Goal: Task Accomplishment & Management: Complete application form

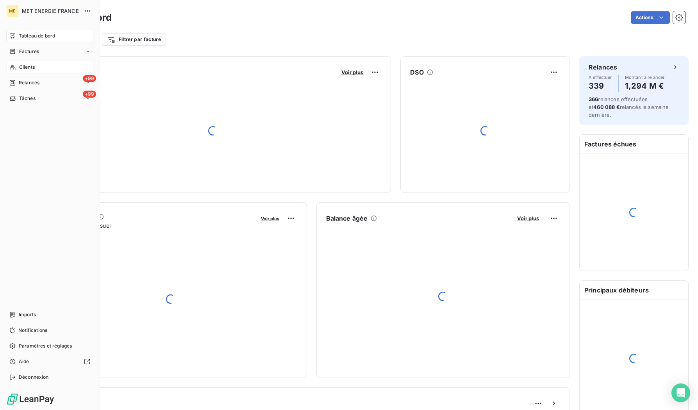
click at [14, 67] on icon at bounding box center [12, 67] width 7 height 6
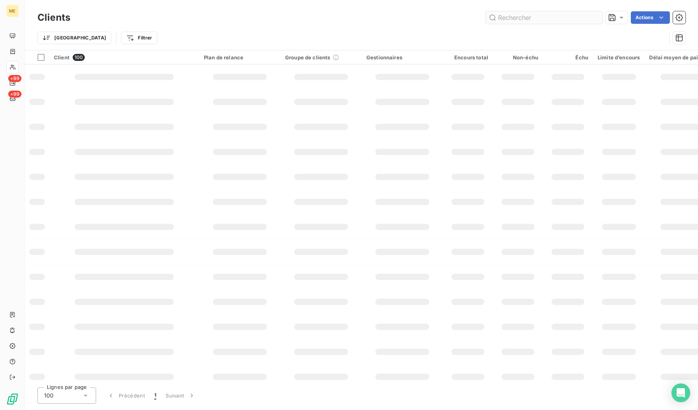
click at [566, 14] on input "text" at bounding box center [544, 17] width 117 height 12
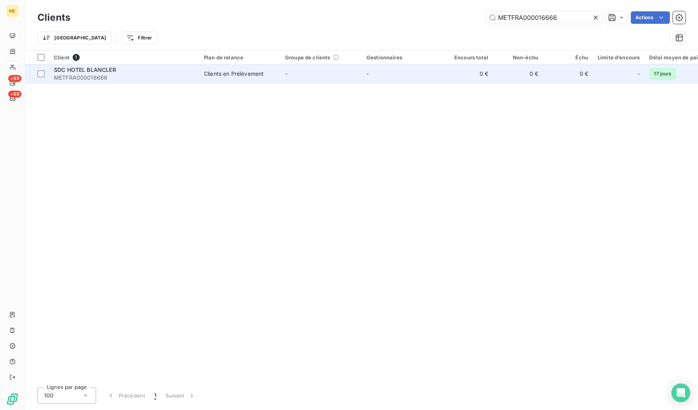
type input "METFRA000016666"
click at [80, 69] on span "SDC HOTEL BLANCLER" at bounding box center [85, 69] width 62 height 7
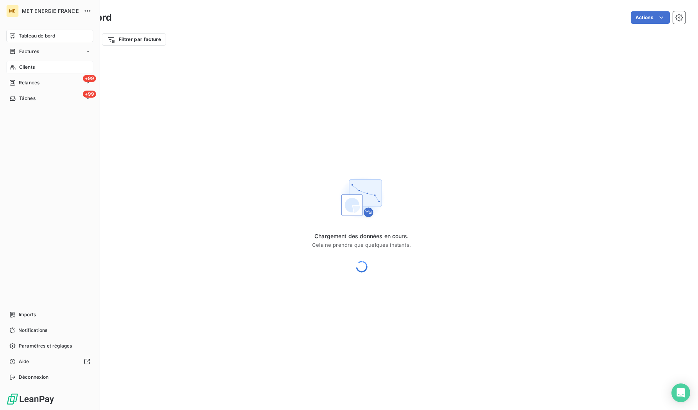
click at [12, 65] on icon at bounding box center [12, 67] width 5 height 5
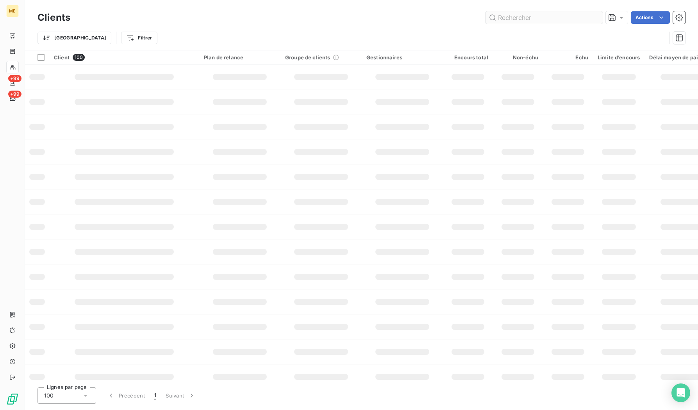
click at [528, 17] on input "text" at bounding box center [544, 17] width 117 height 12
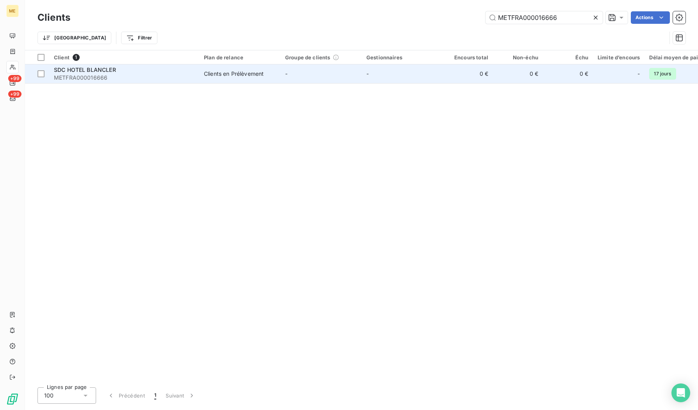
type input "METFRA000016666"
click at [100, 74] on span "METFRA000016666" at bounding box center [124, 78] width 141 height 8
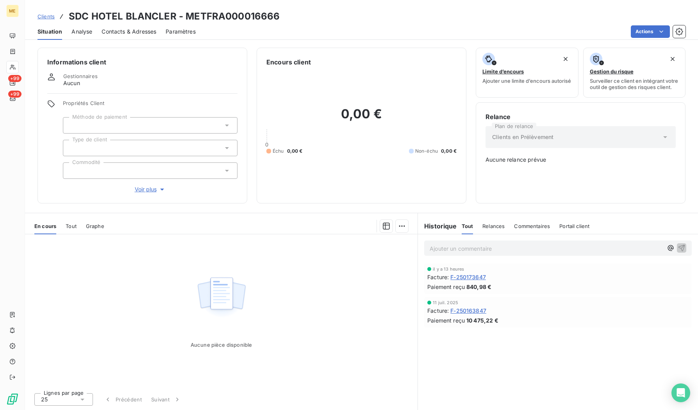
click at [84, 33] on span "Analyse" at bounding box center [81, 32] width 21 height 8
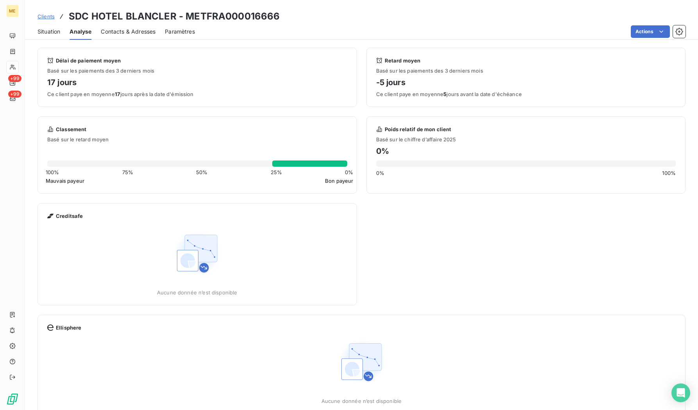
click at [122, 30] on span "Contacts & Adresses" at bounding box center [128, 32] width 55 height 8
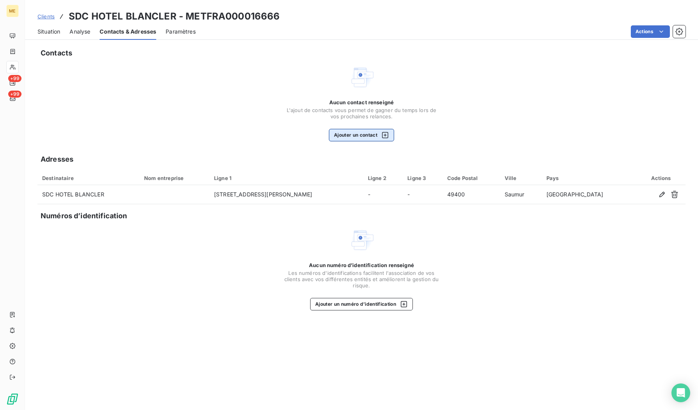
click at [345, 134] on button "Ajouter un contact" at bounding box center [361, 135] width 65 height 12
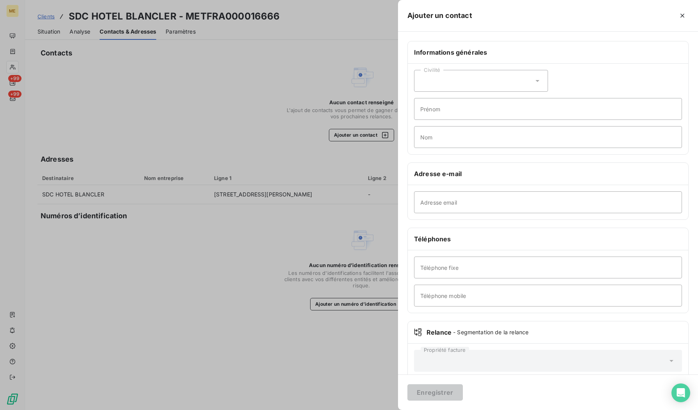
click at [447, 83] on div "Civilité" at bounding box center [481, 81] width 134 height 22
click at [446, 102] on span "Madame" at bounding box center [440, 100] width 21 height 7
click at [431, 115] on input "Prénom" at bounding box center [548, 109] width 268 height 22
paste input "[PERSON_NAME] 0241676283 [EMAIL_ADDRESS][DOMAIN_NAME]"
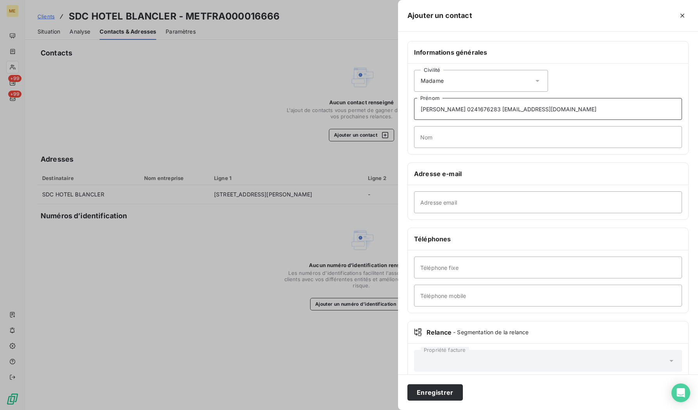
drag, startPoint x: 439, startPoint y: 108, endPoint x: 631, endPoint y: 108, distance: 191.8
click at [631, 108] on input "[PERSON_NAME] 0241676283 [EMAIL_ADDRESS][DOMAIN_NAME]" at bounding box center [548, 109] width 268 height 22
type input "[PERSON_NAME]"
click at [430, 141] on input "Nom" at bounding box center [548, 137] width 268 height 22
paste input "DUBUS 0241676283 [EMAIL_ADDRESS][DOMAIN_NAME]"
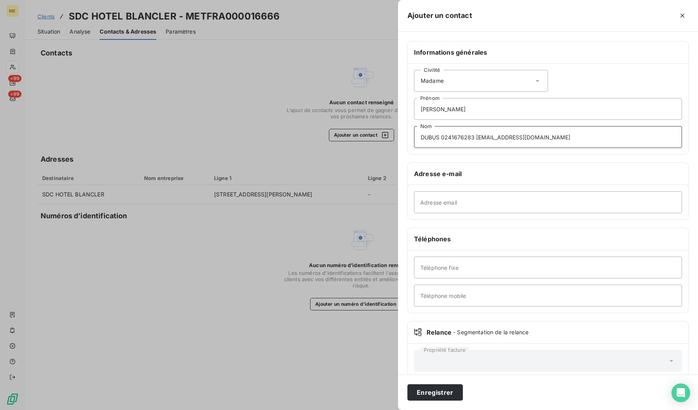
click at [443, 135] on input "DUBUS 0241676283 [EMAIL_ADDRESS][DOMAIN_NAME]" at bounding box center [548, 137] width 268 height 22
drag, startPoint x: 443, startPoint y: 135, endPoint x: 571, endPoint y: 139, distance: 128.2
click at [573, 138] on input "DUBUS 0241676283 [EMAIL_ADDRESS][DOMAIN_NAME]" at bounding box center [548, 137] width 268 height 22
type input "DUBUS"
click at [452, 271] on input "Téléphone fixe" at bounding box center [548, 268] width 268 height 22
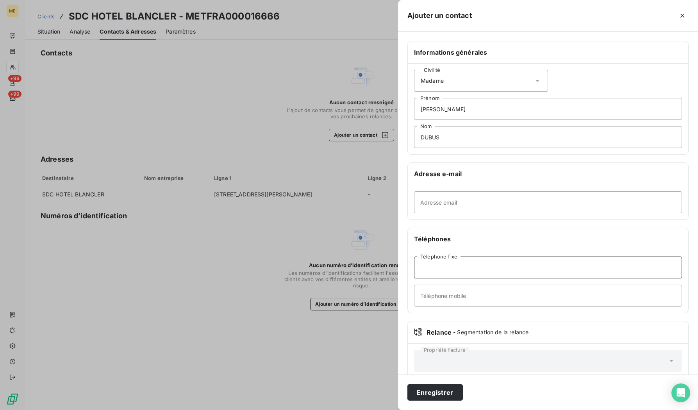
paste input "0241676283 [EMAIL_ADDRESS][DOMAIN_NAME]"
drag, startPoint x: 455, startPoint y: 269, endPoint x: 555, endPoint y: 272, distance: 100.1
click at [555, 272] on input "0241676283 [EMAIL_ADDRESS][DOMAIN_NAME]" at bounding box center [548, 268] width 268 height 22
type input "0241676283"
click at [452, 204] on input "Adresse email" at bounding box center [548, 202] width 268 height 22
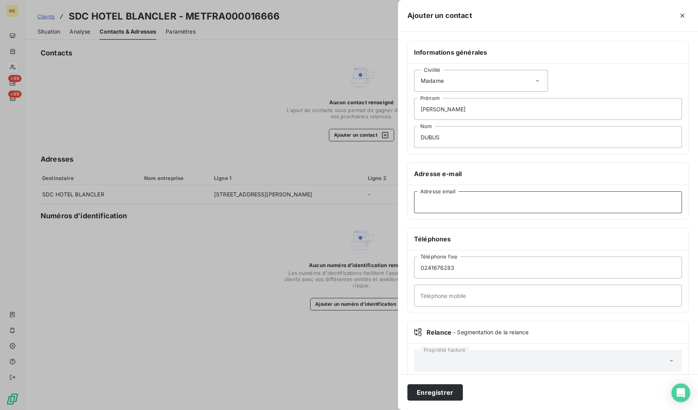
paste input "[EMAIL_ADDRESS][DOMAIN_NAME]"
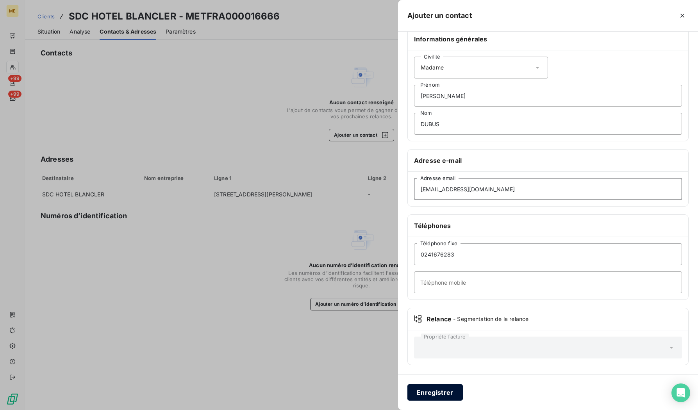
type input "[EMAIL_ADDRESS][DOMAIN_NAME]"
click at [447, 396] on button "Enregistrer" at bounding box center [434, 392] width 55 height 16
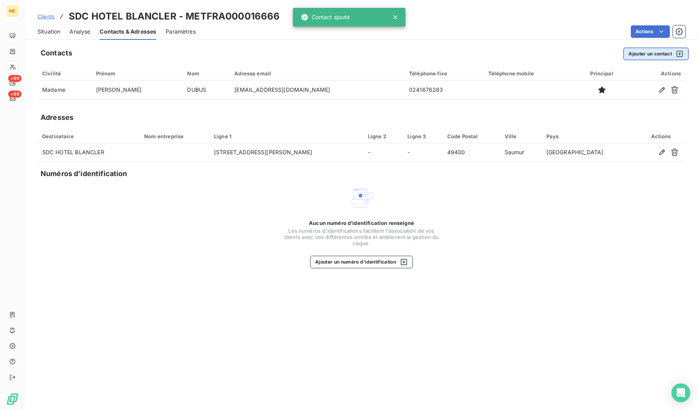
click at [645, 50] on button "Ajouter un contact" at bounding box center [655, 54] width 65 height 12
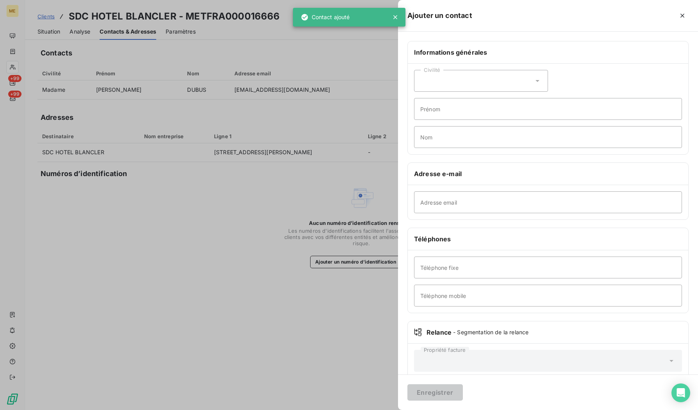
click at [444, 82] on div "Civilité" at bounding box center [481, 81] width 134 height 22
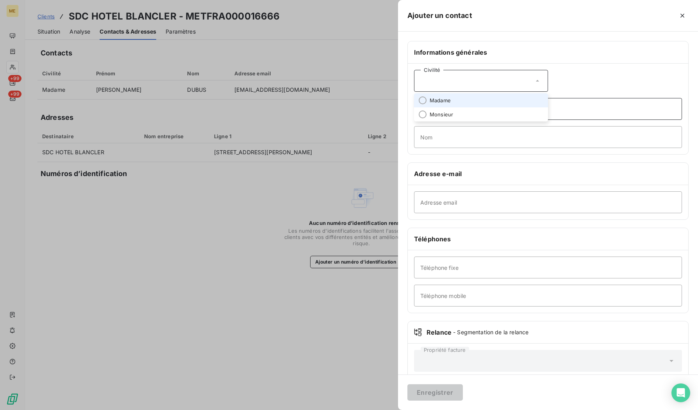
click at [577, 98] on input "Prénom" at bounding box center [548, 109] width 268 height 22
click at [539, 111] on input "Prénom" at bounding box center [548, 109] width 268 height 22
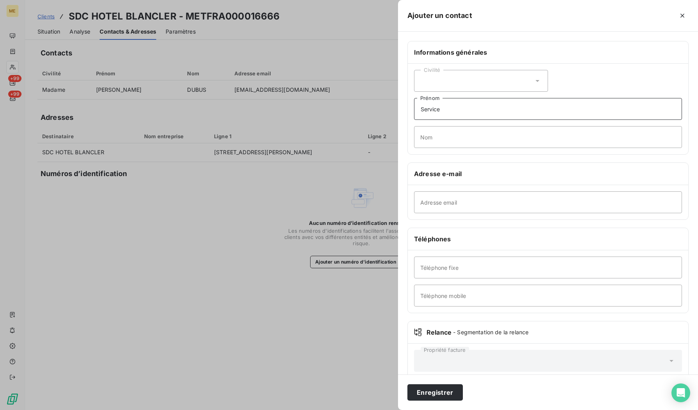
type input "Service"
type input "Facturation"
click at [443, 210] on input "Adresse email" at bounding box center [548, 202] width 268 height 22
paste input "[EMAIL_ADDRESS][DOMAIN_NAME]"
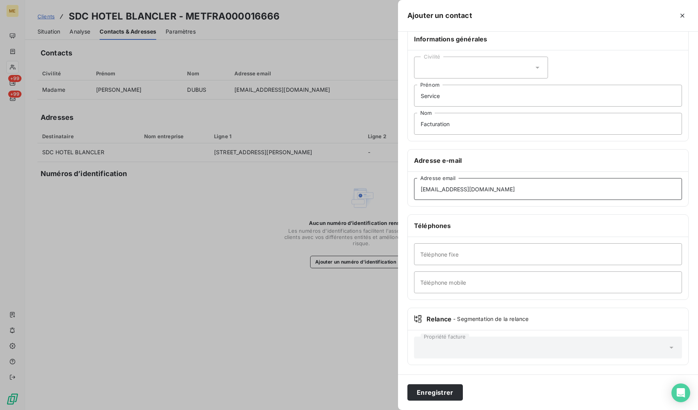
type input "[EMAIL_ADDRESS][DOMAIN_NAME]"
click at [437, 380] on div "Enregistrer" at bounding box center [548, 393] width 300 height 36
click at [435, 390] on button "Enregistrer" at bounding box center [434, 392] width 55 height 16
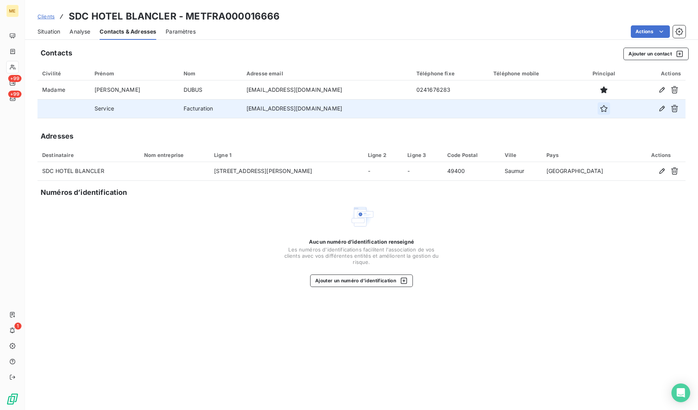
click at [600, 107] on icon "button" at bounding box center [604, 109] width 8 height 8
